Goal: Find specific page/section: Find specific page/section

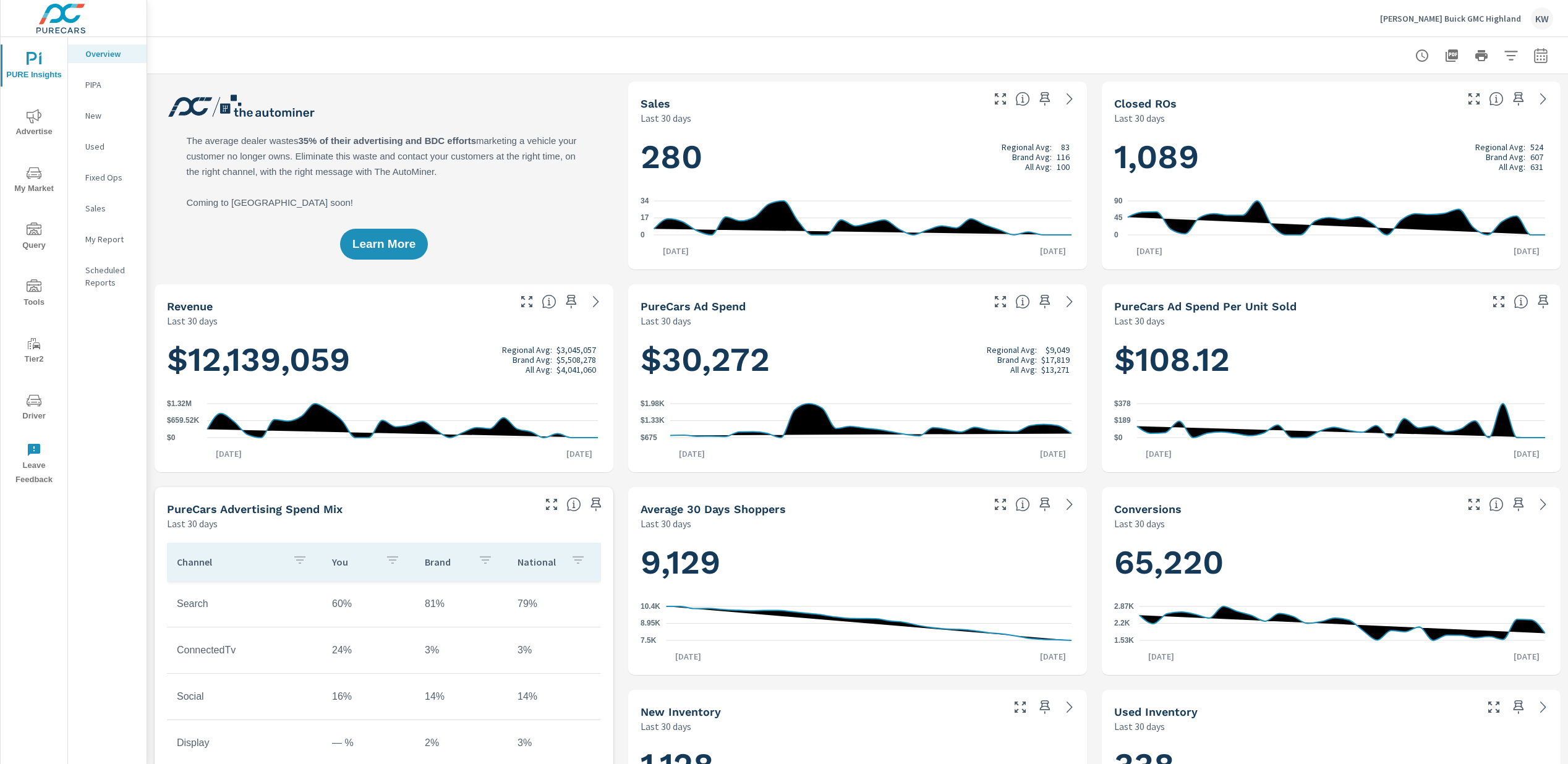
click at [44, 414] on span "Driver" at bounding box center [34, 408] width 59 height 30
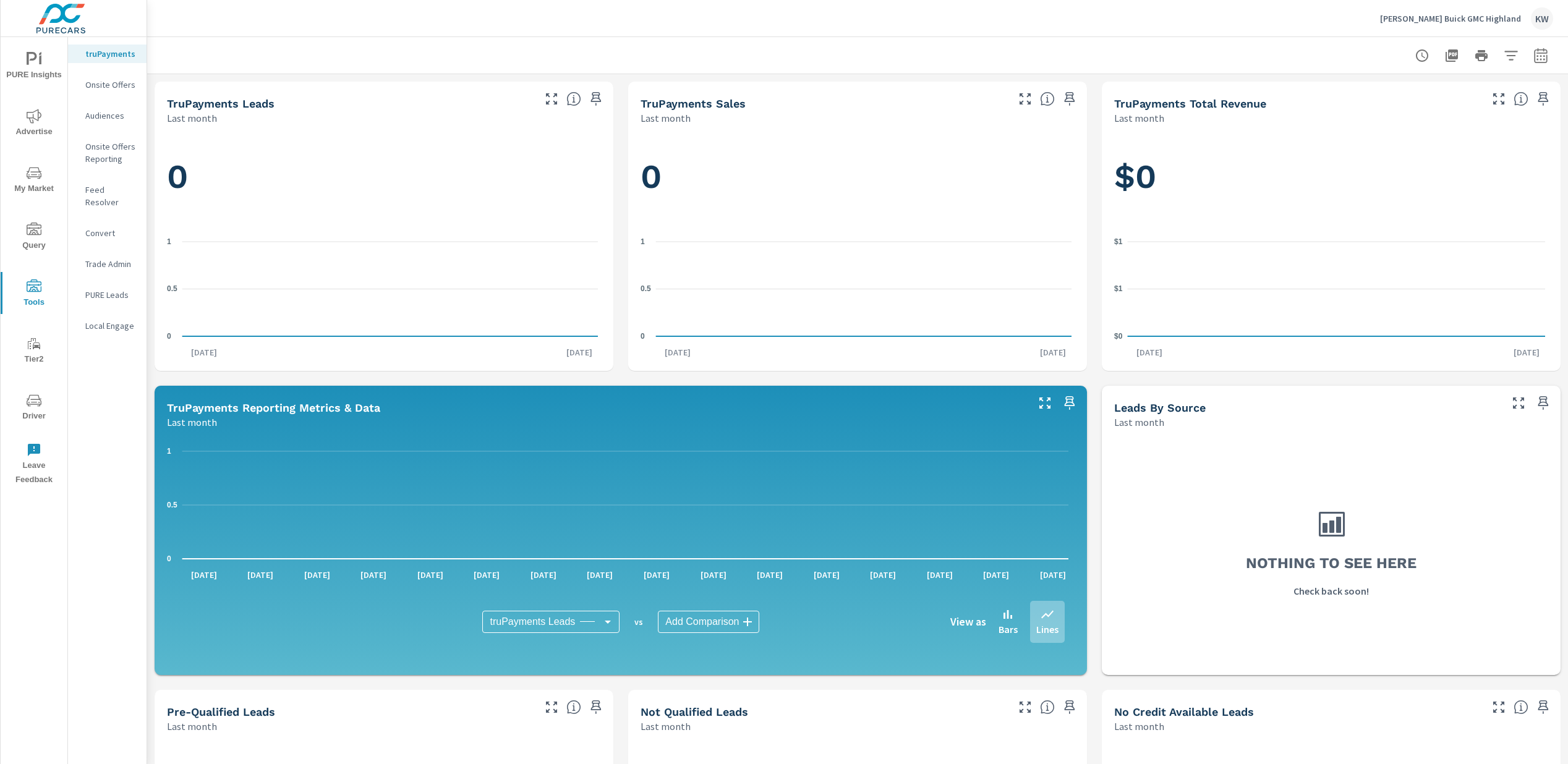
click at [112, 187] on p "Feed Resolver" at bounding box center [111, 195] width 51 height 25
click at [31, 405] on icon "nav menu" at bounding box center [34, 400] width 15 height 15
click at [118, 185] on p "Feed Resolver" at bounding box center [111, 195] width 51 height 25
